Goal: Task Accomplishment & Management: Complete application form

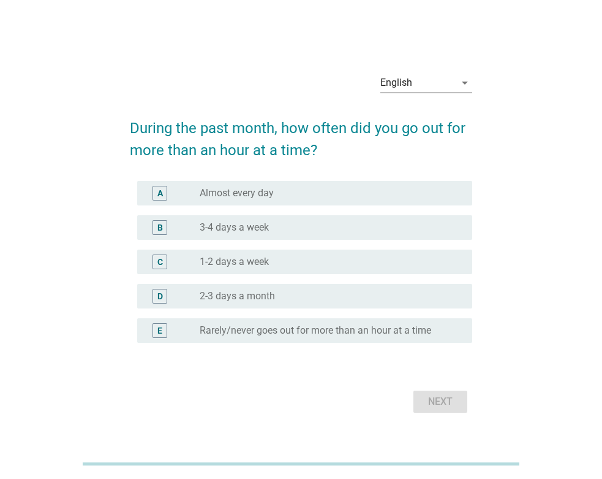
click at [461, 83] on icon "arrow_drop_down" at bounding box center [465, 82] width 15 height 15
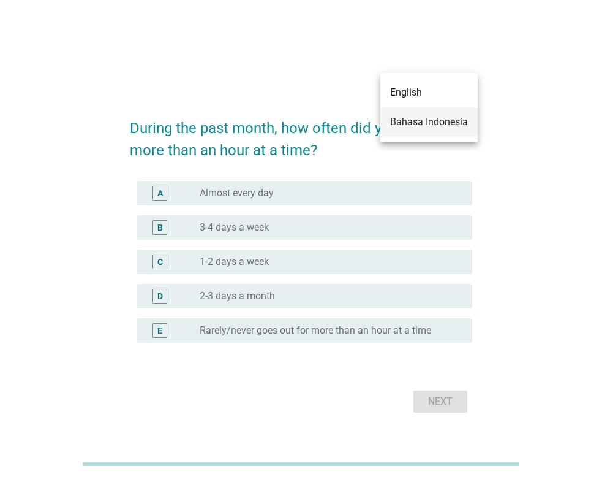
click at [441, 119] on div "Bahasa Indonesia" at bounding box center [429, 122] width 78 height 15
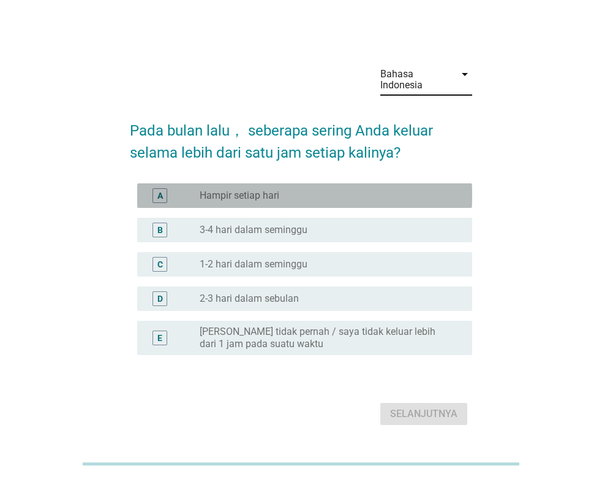
click at [360, 193] on div "radio_button_unchecked Hampir setiap hari" at bounding box center [326, 195] width 253 height 12
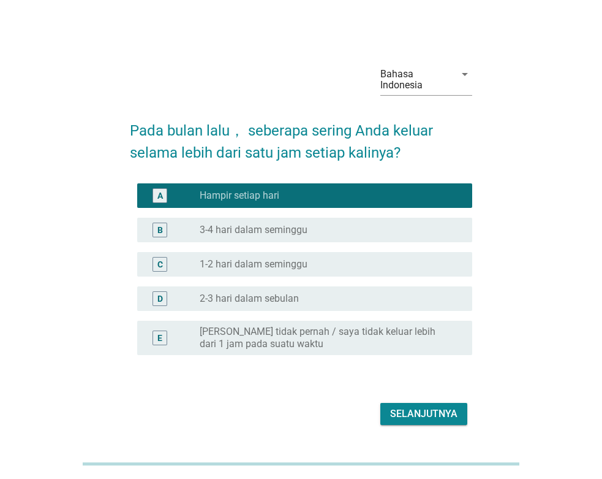
click at [423, 407] on div "Selanjutnya" at bounding box center [423, 413] width 67 height 15
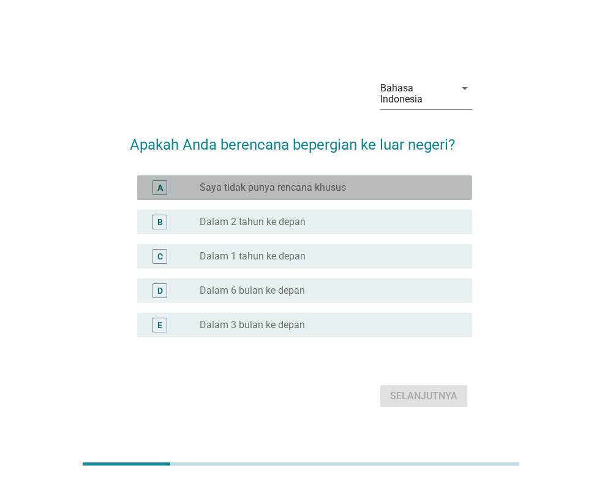
click at [343, 190] on label "Saya tidak punya rencana khusus" at bounding box center [273, 187] width 146 height 12
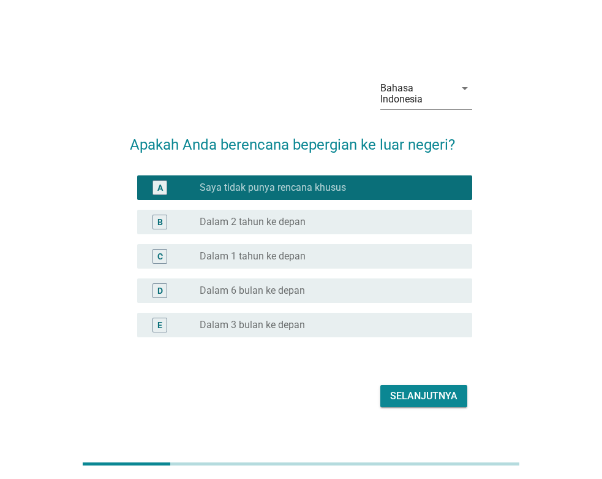
click at [426, 401] on div "Selanjutnya" at bounding box center [423, 395] width 67 height 15
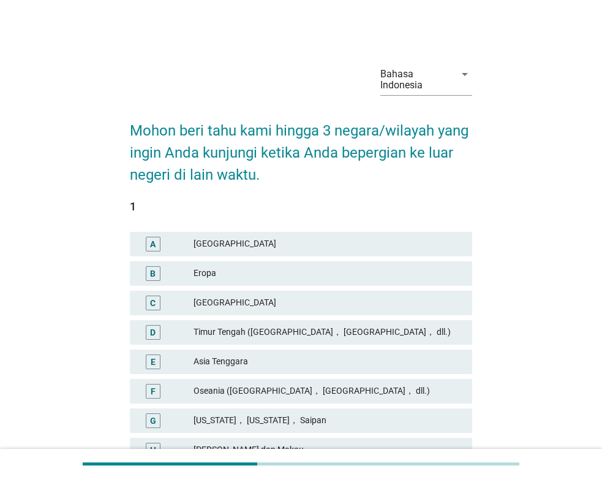
scroll to position [62, 0]
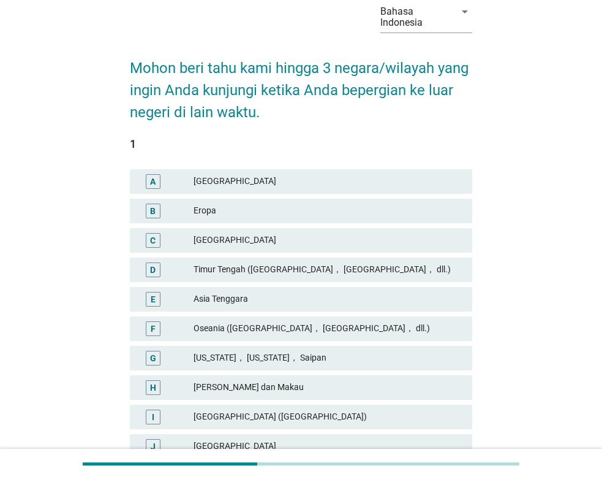
click at [334, 269] on div "Timur Tengah ([GEOGRAPHIC_DATA]， [GEOGRAPHIC_DATA]， dll.)" at bounding box center [328, 269] width 269 height 15
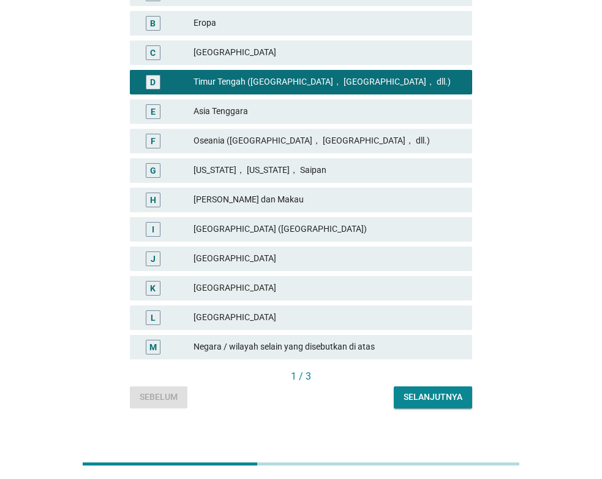
scroll to position [263, 0]
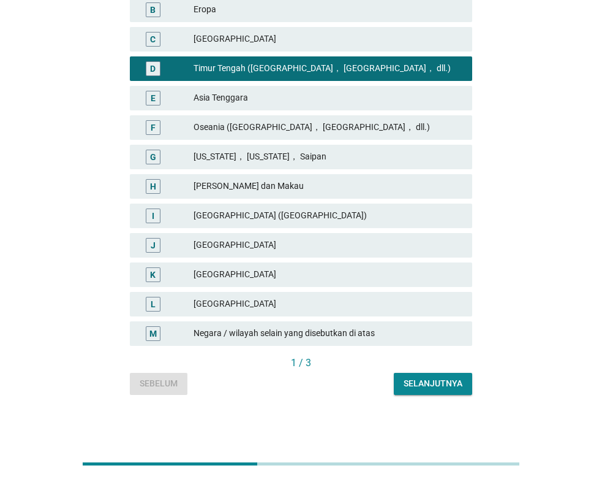
click at [421, 382] on div "Selanjutnya" at bounding box center [433, 383] width 59 height 13
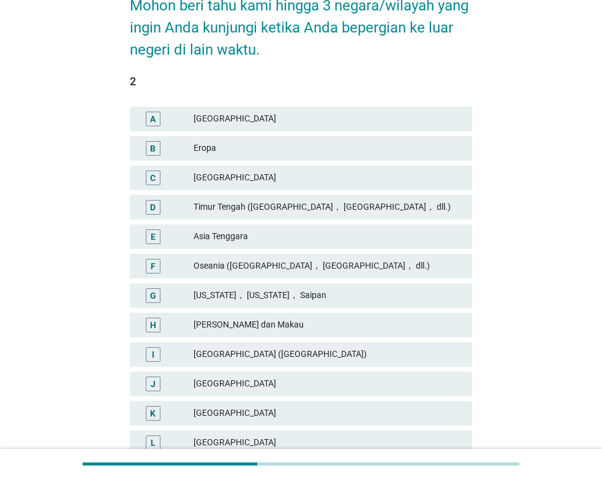
scroll to position [187, 0]
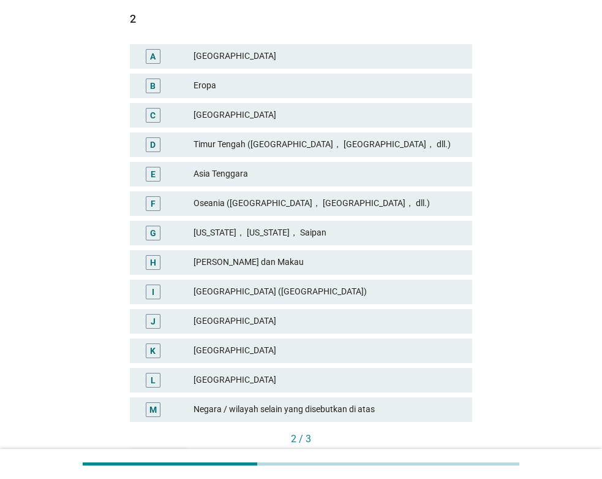
click at [379, 146] on div "Timur Tengah ([GEOGRAPHIC_DATA]， [GEOGRAPHIC_DATA]， dll.)" at bounding box center [328, 144] width 269 height 15
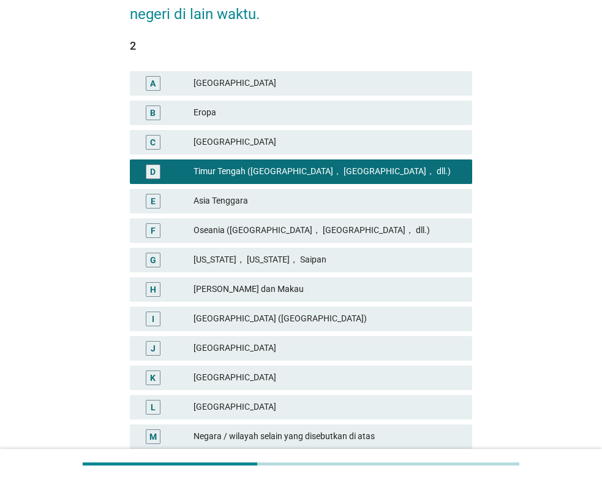
scroll to position [250, 0]
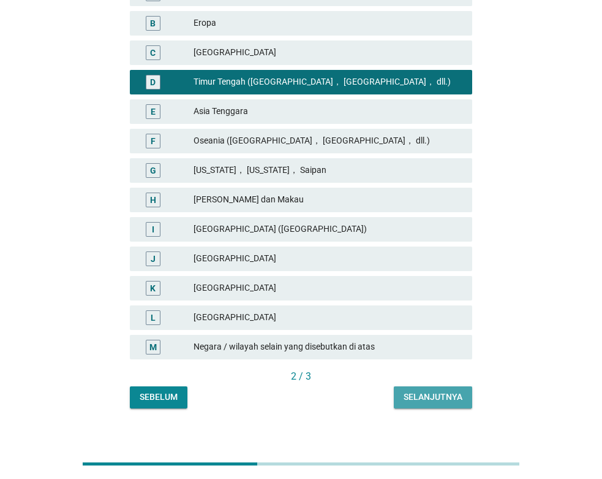
click at [446, 407] on button "Selanjutnya" at bounding box center [433, 397] width 78 height 22
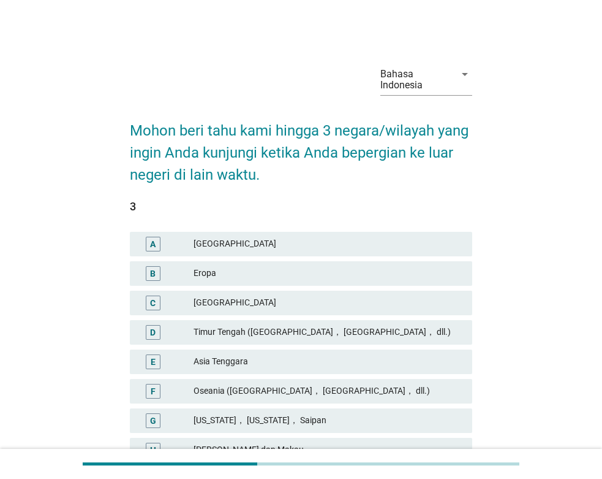
click at [365, 331] on div "Timur Tengah ([GEOGRAPHIC_DATA]， [GEOGRAPHIC_DATA]， dll.)" at bounding box center [328, 332] width 269 height 15
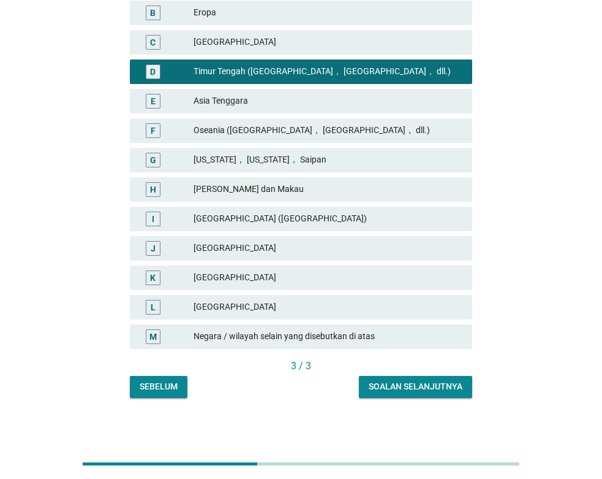
scroll to position [263, 0]
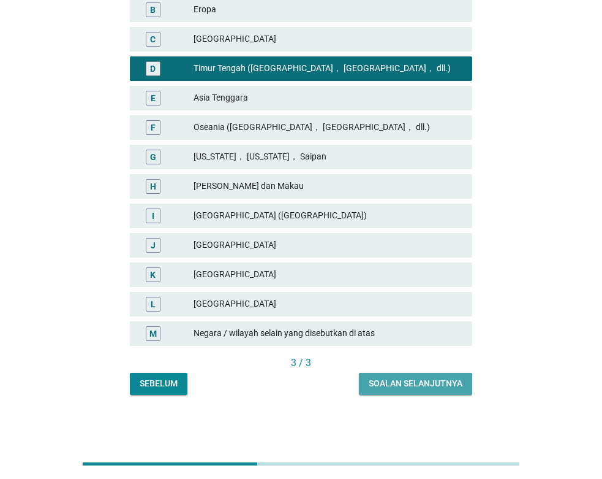
click at [453, 381] on div "Soalan selanjutnya" at bounding box center [416, 383] width 94 height 13
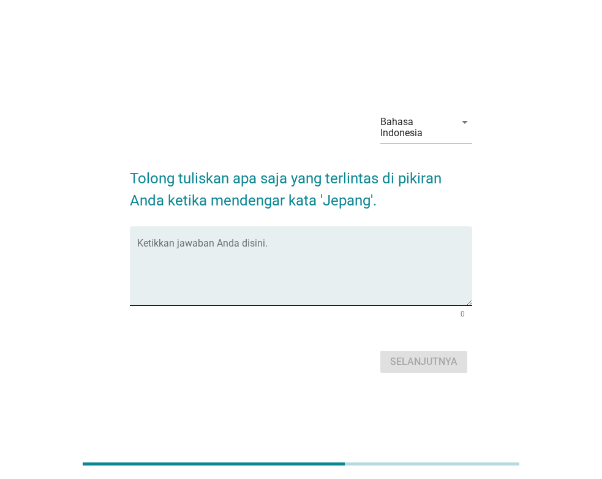
click at [275, 249] on textarea "Ketikkan jawaban Anda disini." at bounding box center [304, 273] width 335 height 64
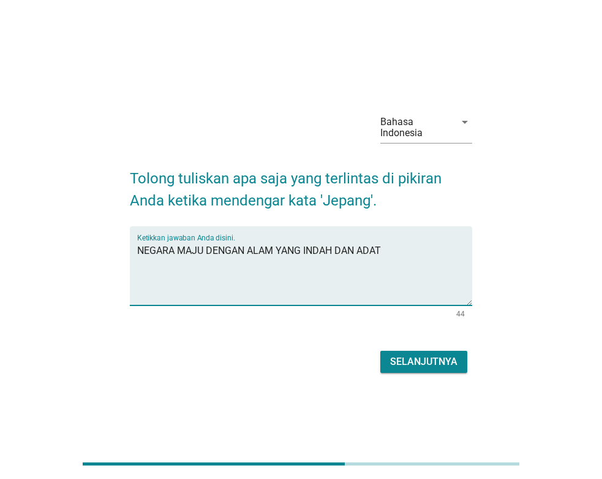
type textarea "NEGARA MAJU DENGAN ALAM YANG INDAH DAN ADAT"
click at [429, 362] on div "Selanjutnya" at bounding box center [423, 361] width 67 height 15
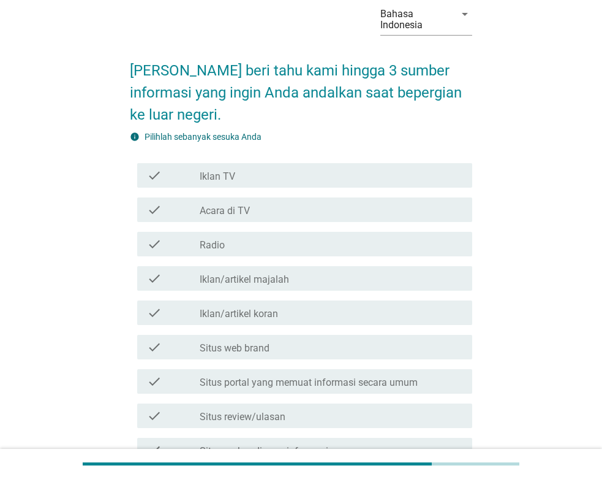
scroll to position [62, 0]
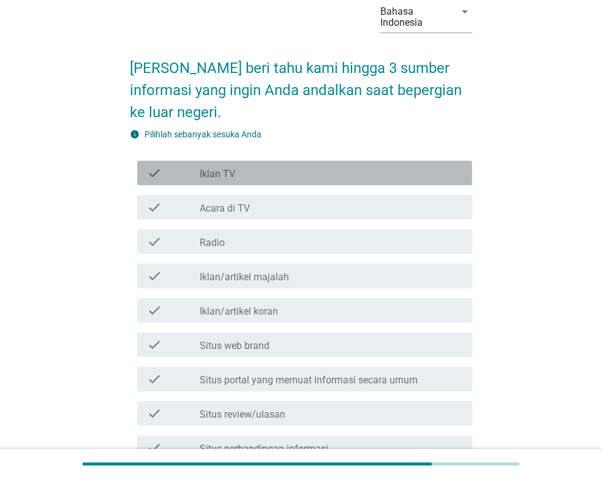
click at [340, 179] on div "check_box_outline_blank Iklan TV" at bounding box center [331, 172] width 263 height 15
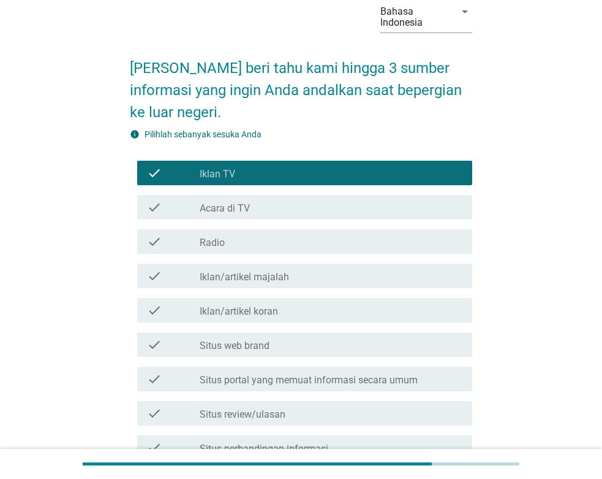
scroll to position [125, 0]
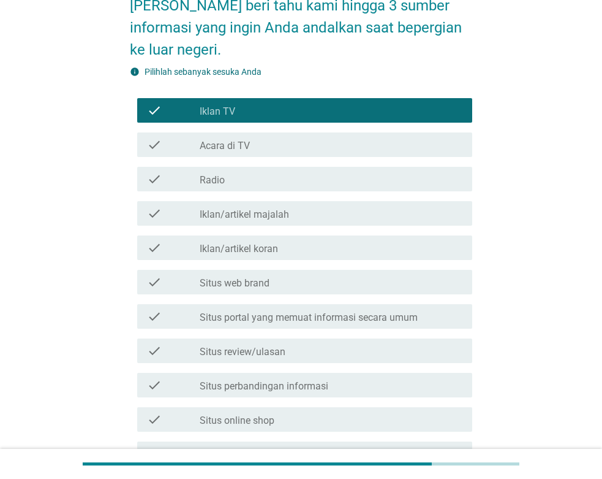
click at [346, 350] on div "check_box_outline_blank Situs review/ulasan" at bounding box center [331, 350] width 263 height 15
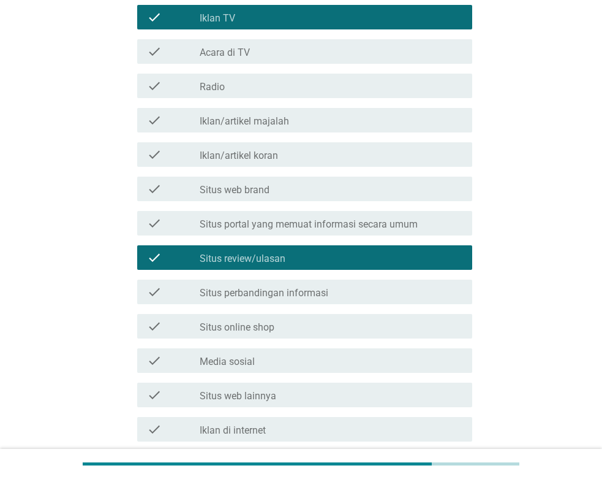
scroll to position [250, 0]
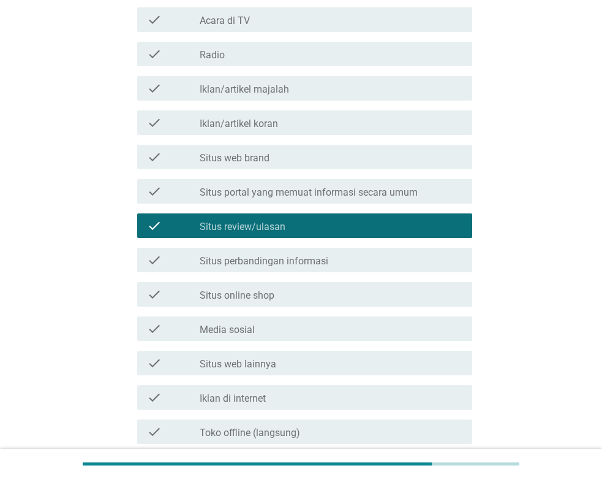
click at [336, 331] on div "check_box_outline_blank Media sosial" at bounding box center [331, 328] width 263 height 15
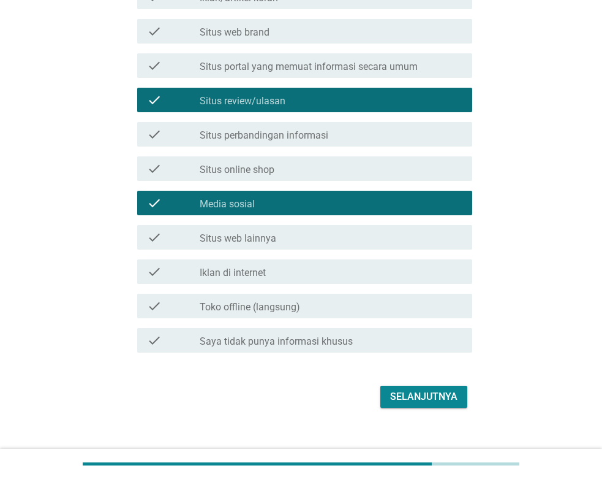
scroll to position [392, 0]
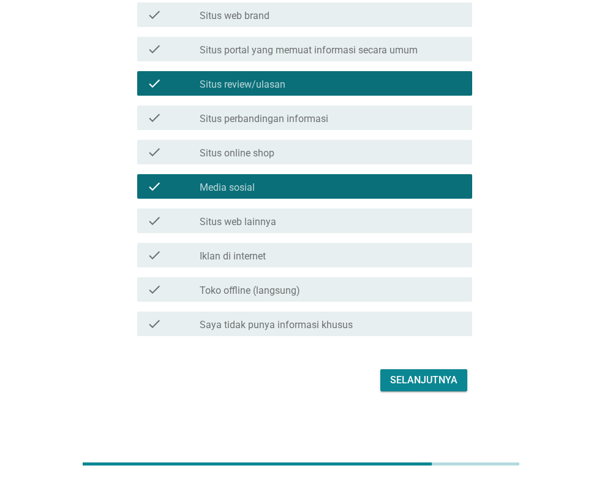
click at [412, 373] on div "Selanjutnya" at bounding box center [423, 380] width 67 height 15
